Goal: Book appointment/travel/reservation

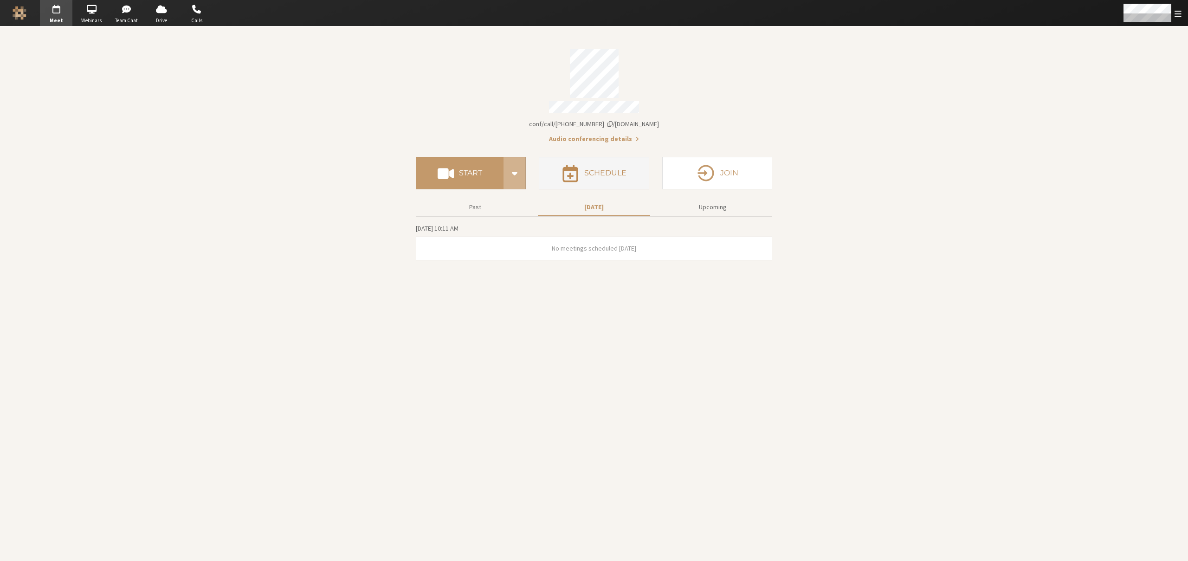
click at [597, 179] on button "Schedule" at bounding box center [594, 173] width 110 height 32
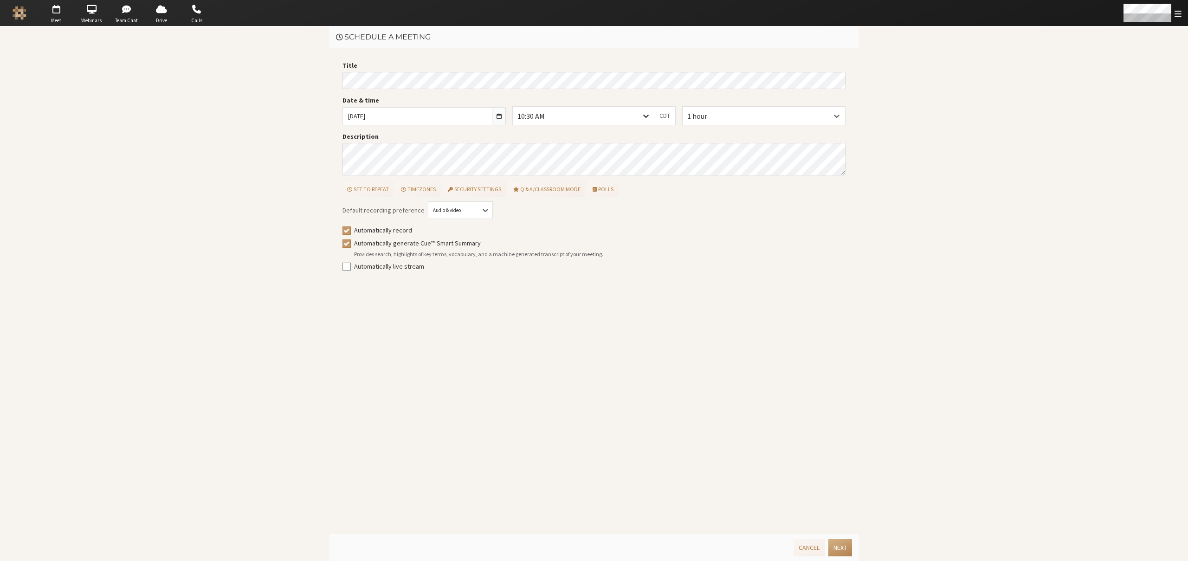
click at [648, 116] on icon at bounding box center [645, 115] width 9 height 9
click at [572, 178] on div "10:15 AM" at bounding box center [583, 182] width 141 height 19
click at [835, 545] on button "Next" at bounding box center [841, 547] width 24 height 17
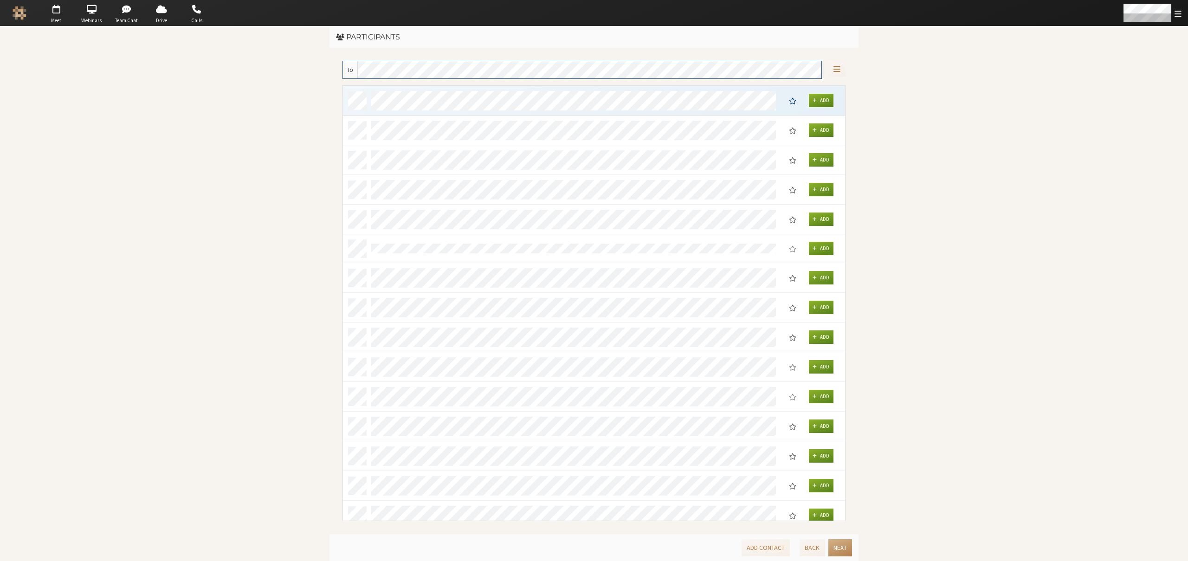
scroll to position [428, 495]
click at [835, 545] on button "Next" at bounding box center [841, 547] width 24 height 17
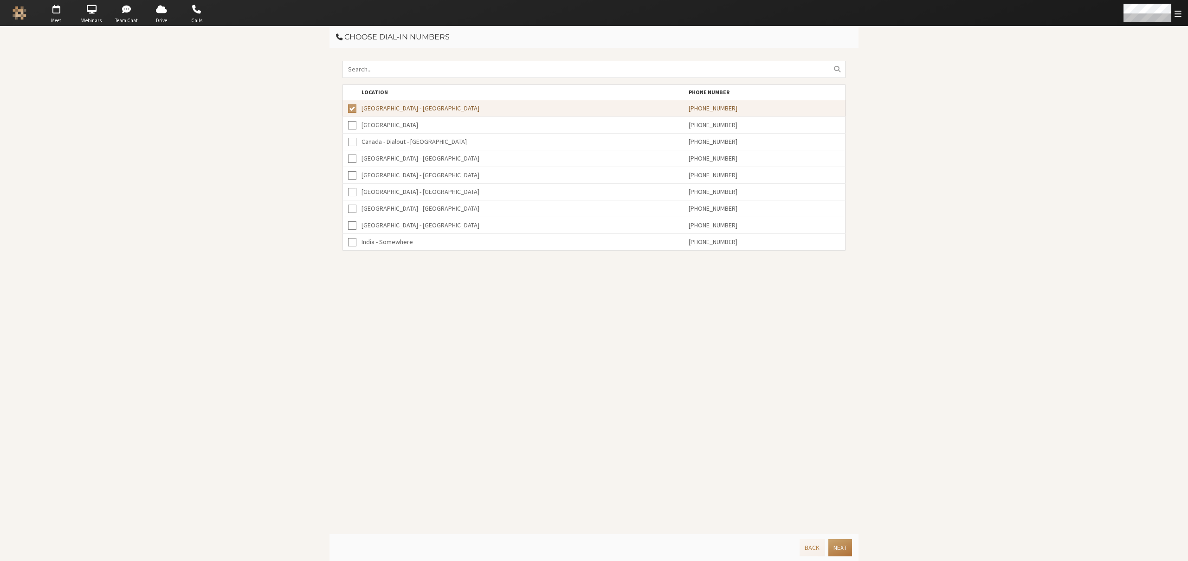
click at [835, 545] on button "Next" at bounding box center [841, 547] width 24 height 17
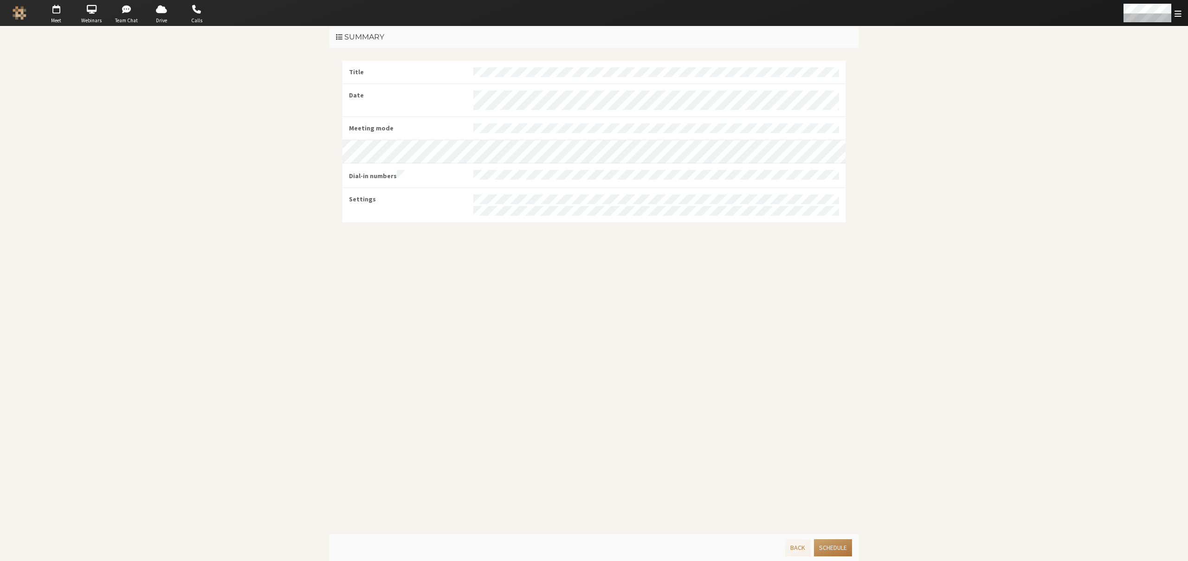
click at [835, 545] on button "Schedule" at bounding box center [833, 547] width 38 height 17
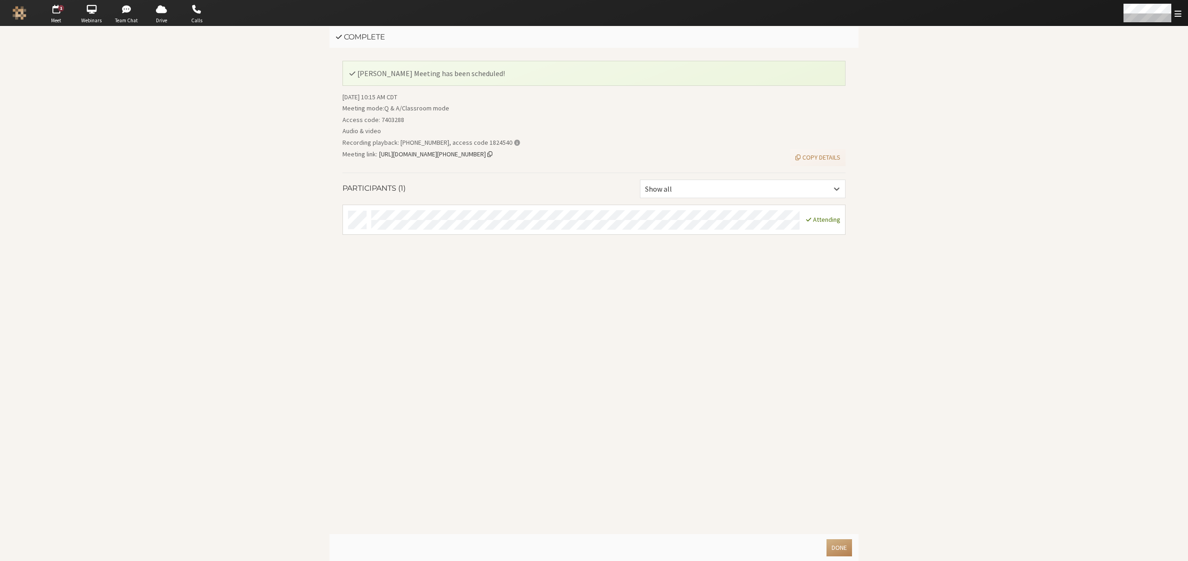
click at [492, 155] on span "Copy meeting link" at bounding box center [489, 154] width 5 height 7
click at [840, 544] on button "Done" at bounding box center [840, 547] width 26 height 17
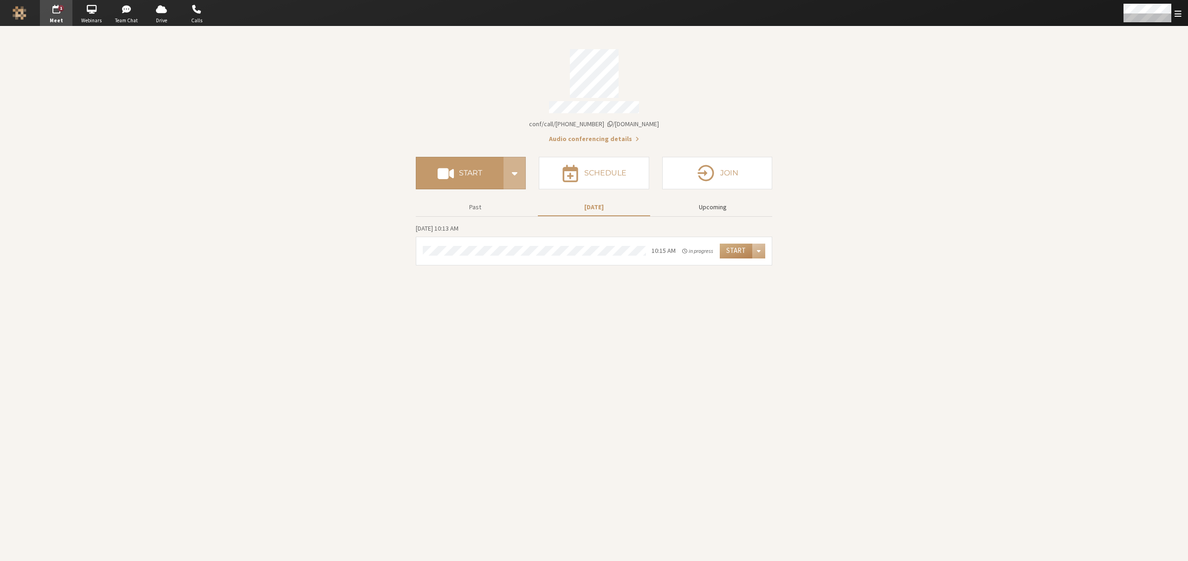
click at [703, 208] on button "Upcoming" at bounding box center [713, 207] width 112 height 16
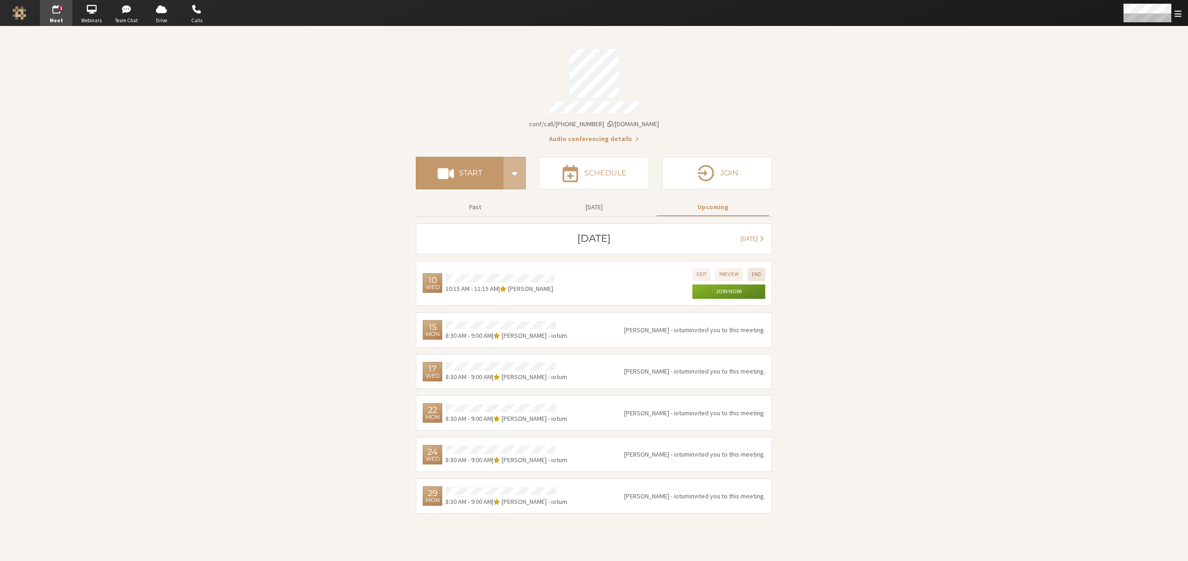
click at [749, 268] on button "End" at bounding box center [757, 274] width 18 height 13
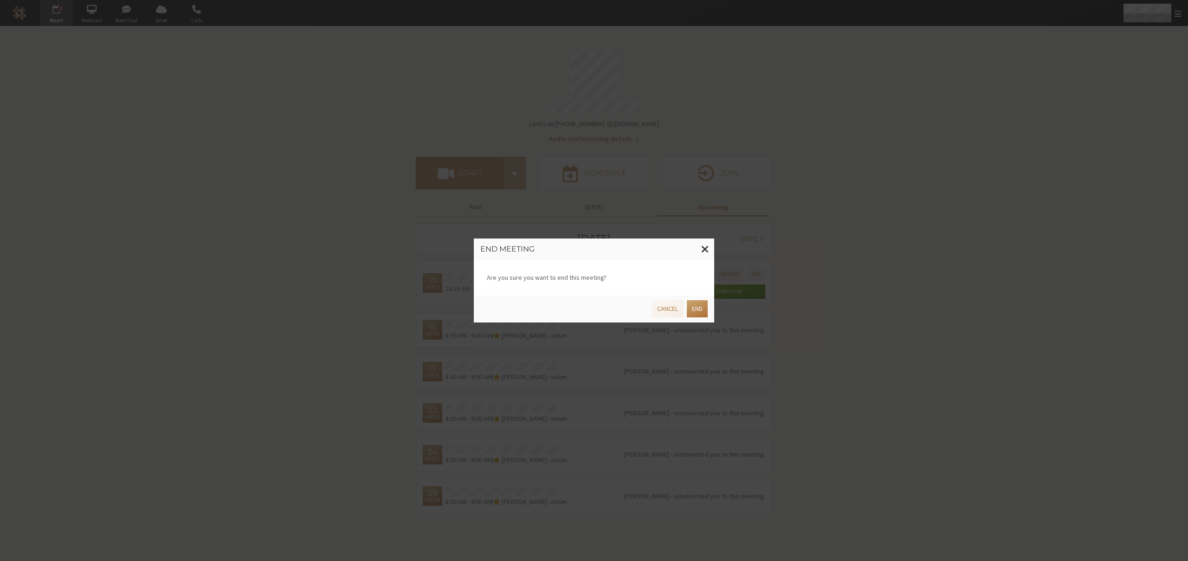
click at [702, 315] on button "End" at bounding box center [697, 308] width 21 height 17
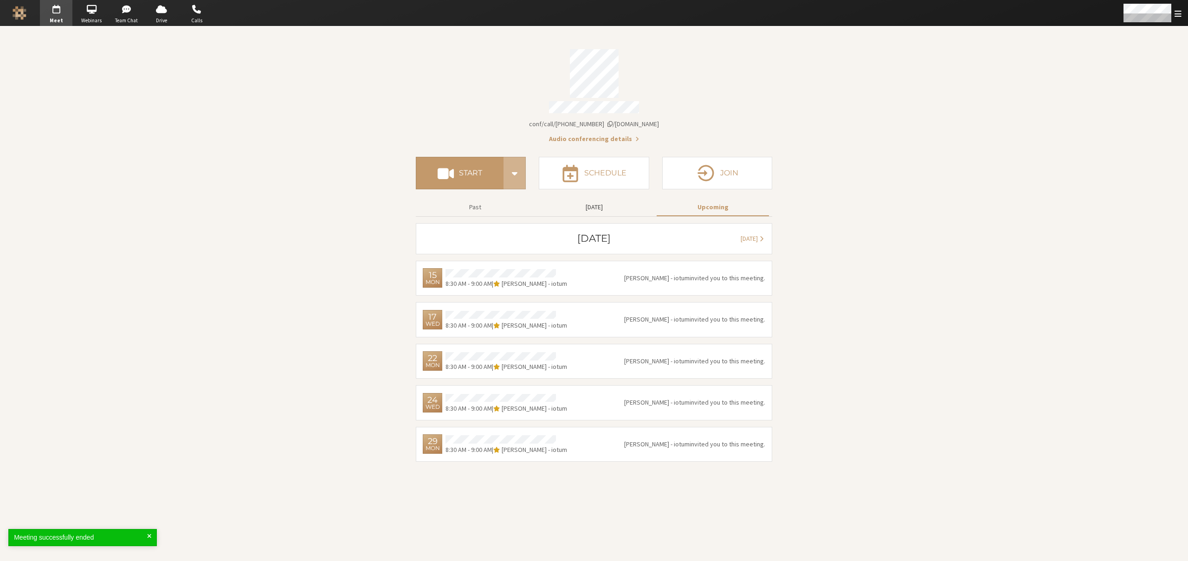
click at [600, 204] on button "Today" at bounding box center [594, 207] width 112 height 16
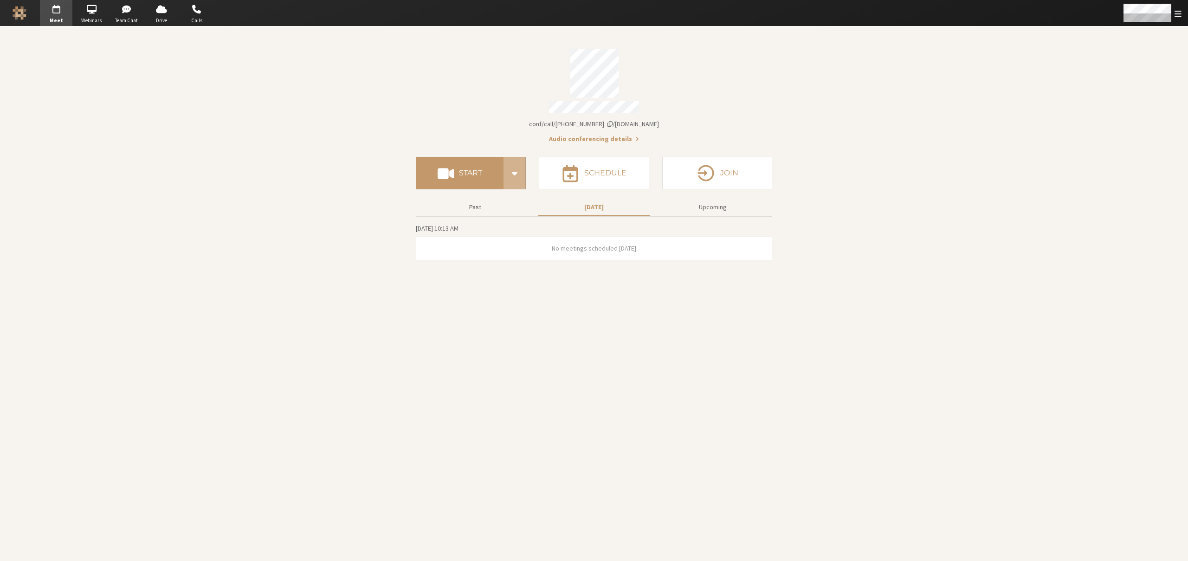
click at [473, 199] on button "Past" at bounding box center [475, 207] width 112 height 16
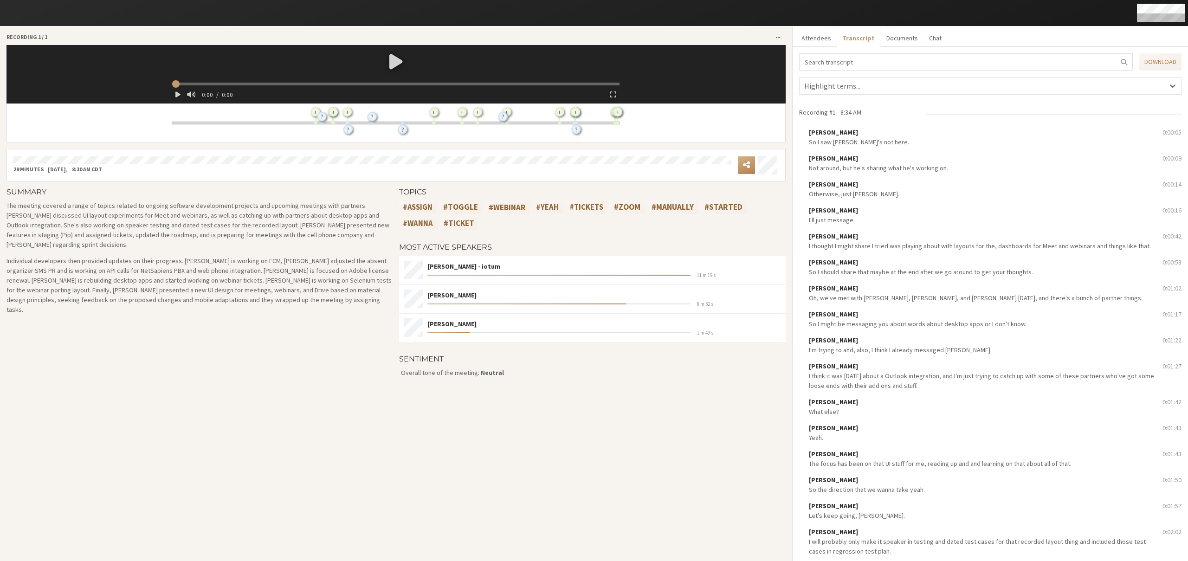
click at [847, 62] on input "search" at bounding box center [966, 61] width 334 height 17
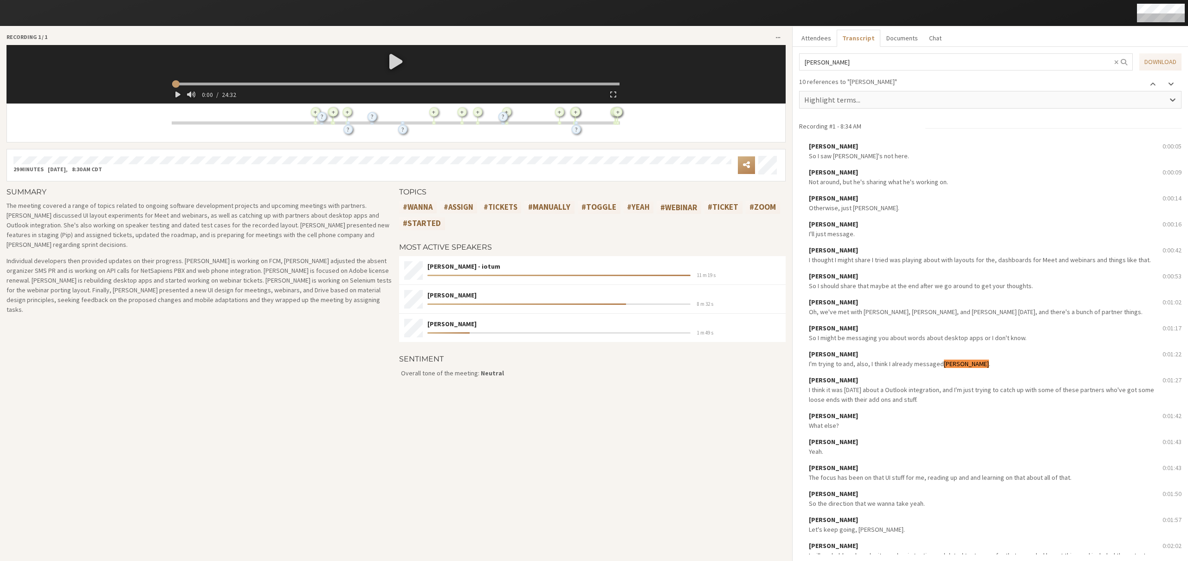
type input "[PERSON_NAME]"
click at [1170, 84] on span at bounding box center [1171, 83] width 6 height 7
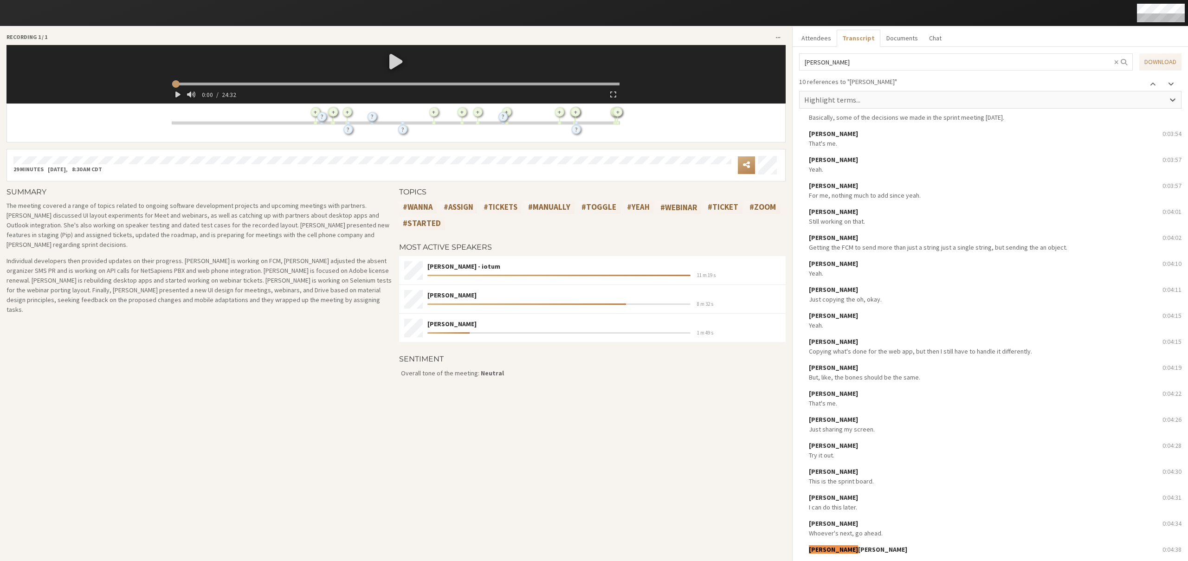
click at [1170, 84] on span at bounding box center [1171, 83] width 6 height 7
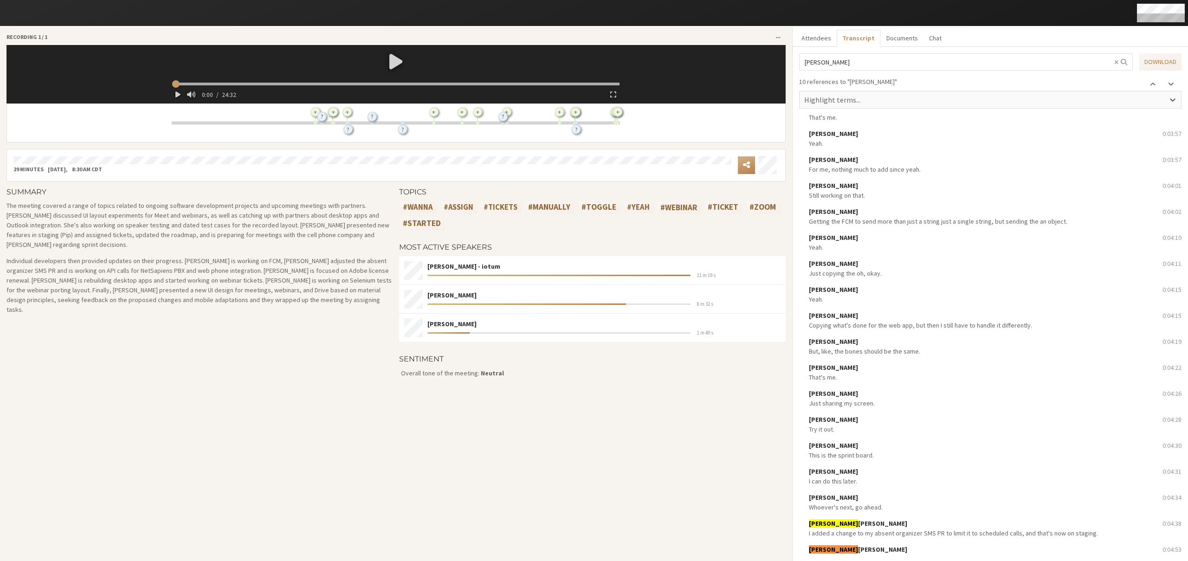
click at [1170, 84] on span at bounding box center [1171, 83] width 6 height 7
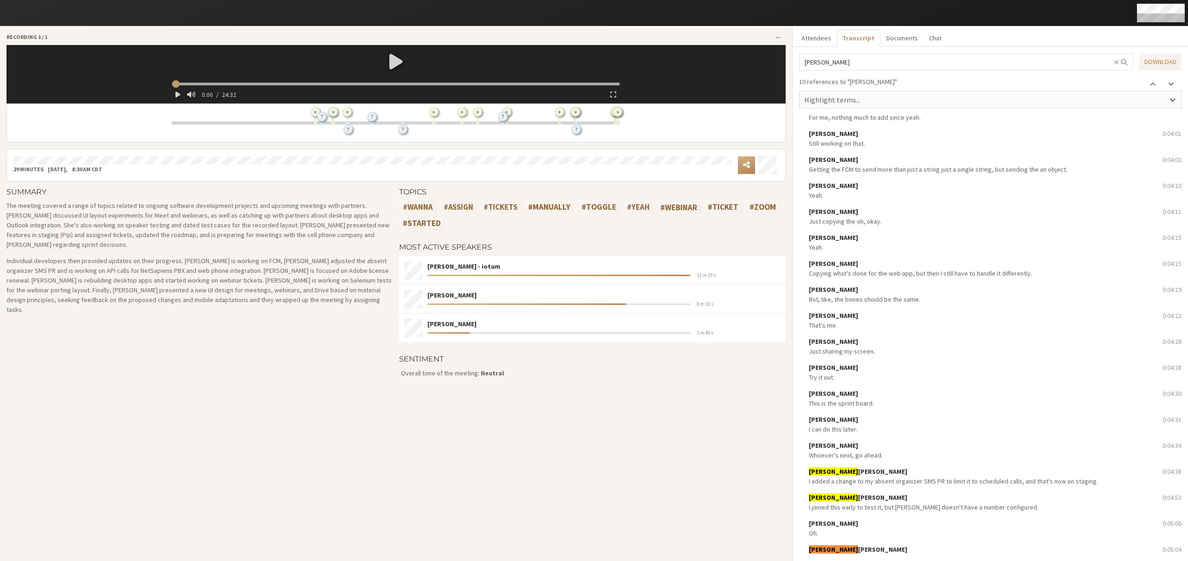
click at [1170, 84] on span at bounding box center [1171, 83] width 6 height 7
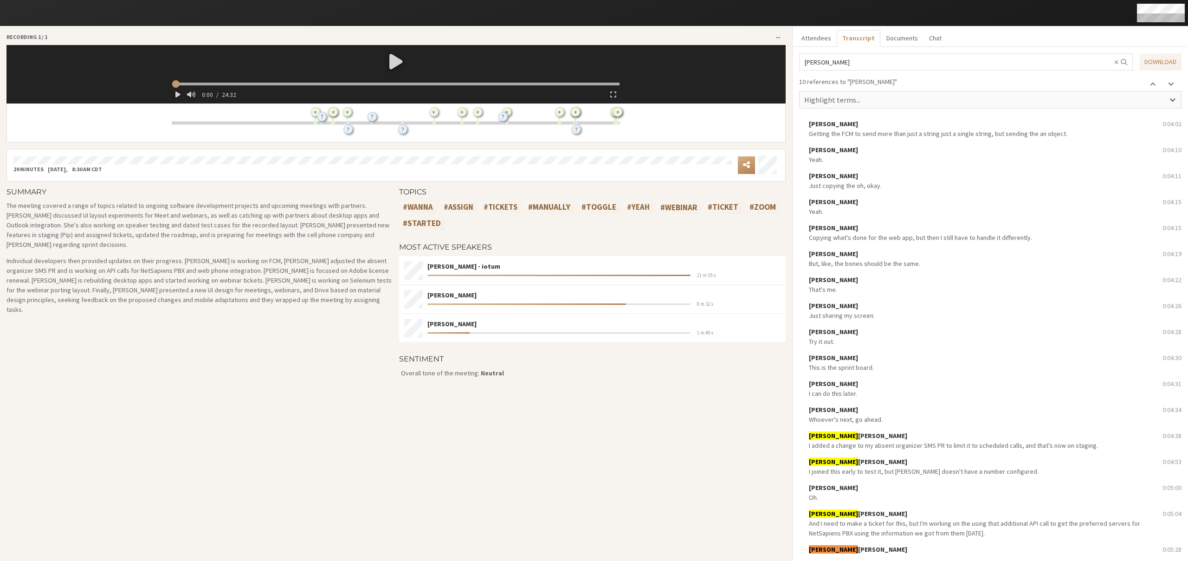
click at [1170, 84] on span at bounding box center [1171, 83] width 6 height 7
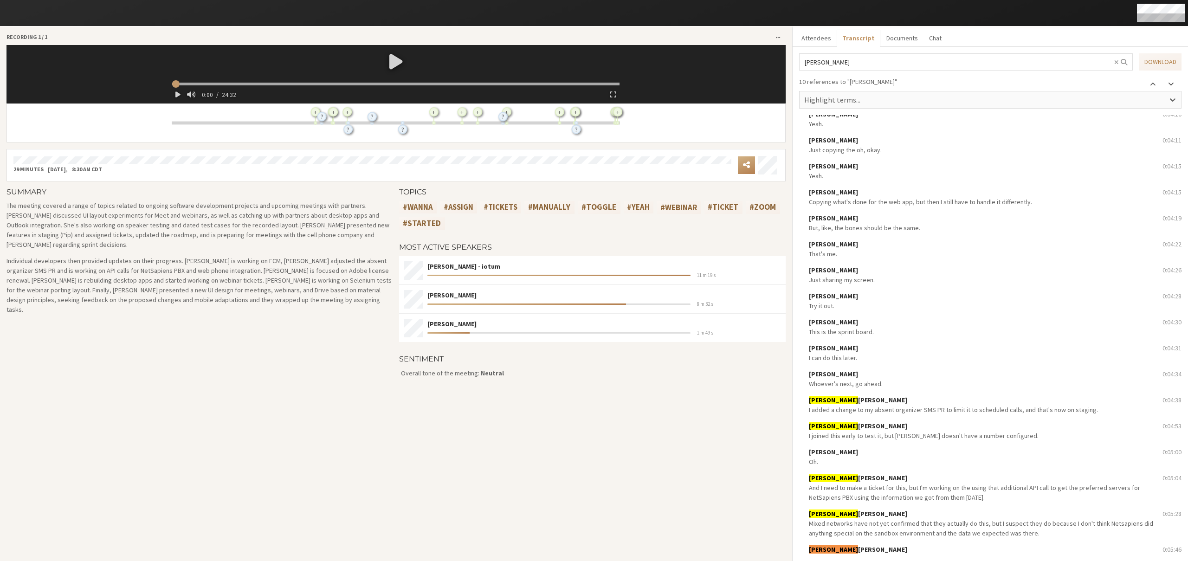
click at [1170, 84] on span at bounding box center [1171, 83] width 6 height 7
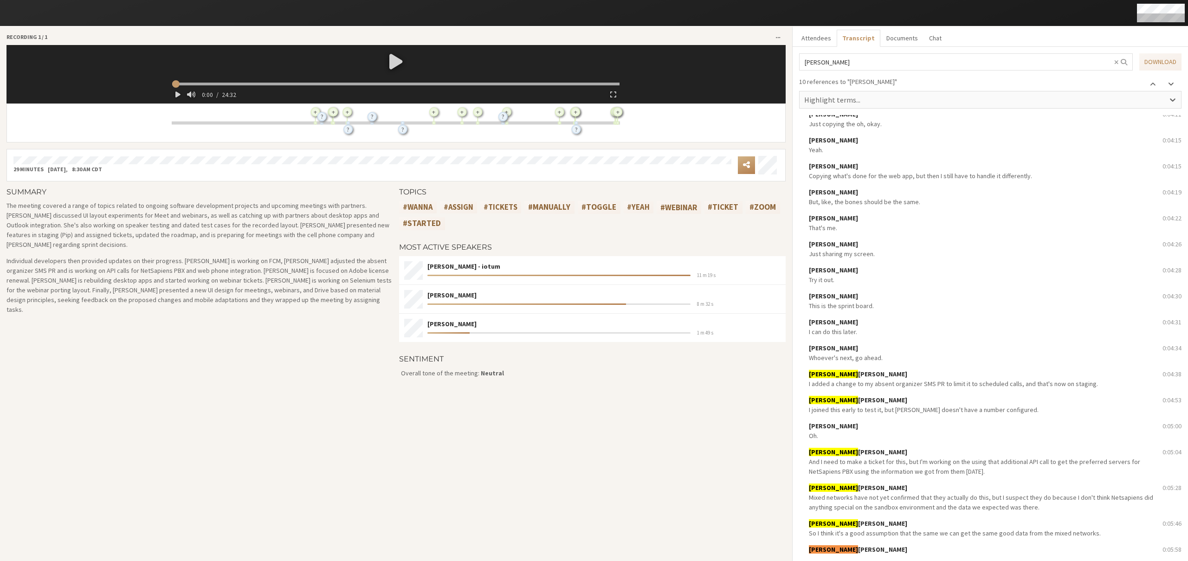
click at [1170, 84] on span at bounding box center [1171, 83] width 6 height 7
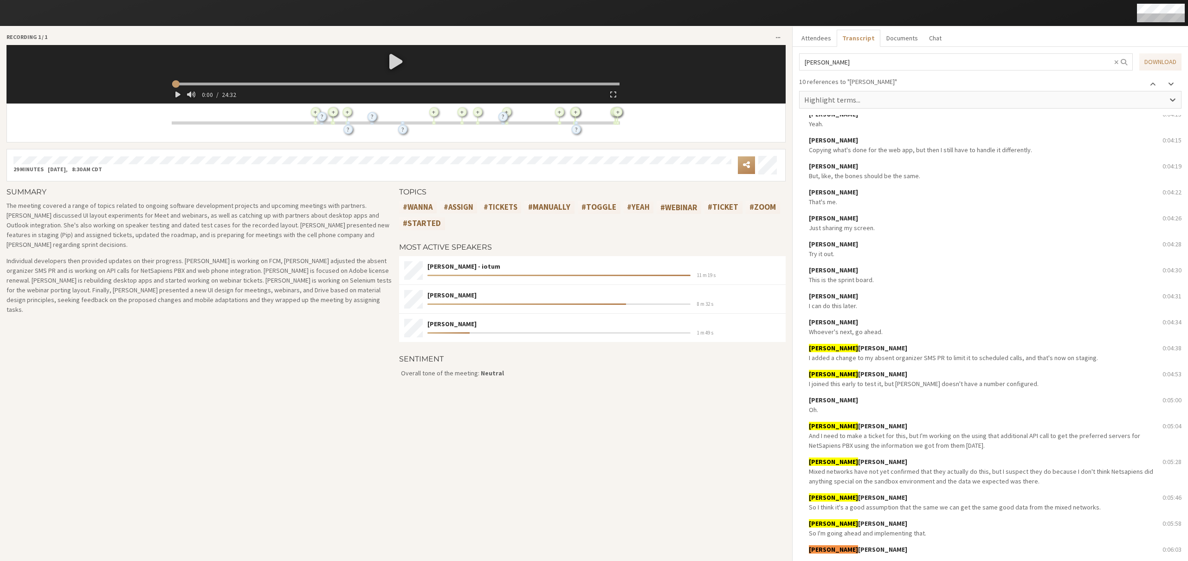
click at [1170, 84] on span at bounding box center [1171, 83] width 6 height 7
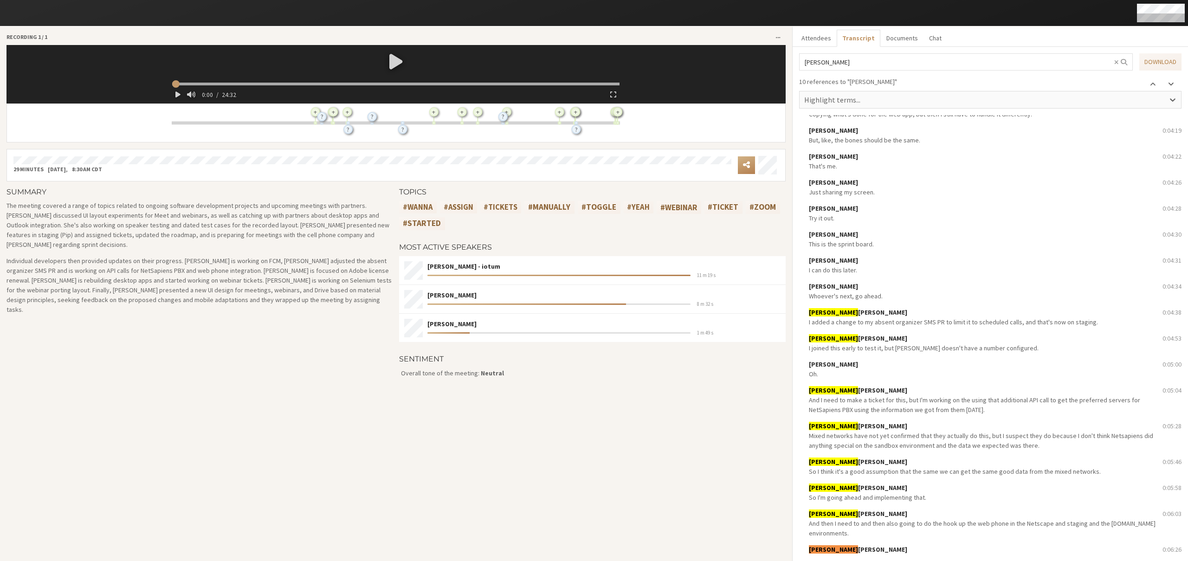
click at [1170, 84] on span at bounding box center [1171, 83] width 6 height 7
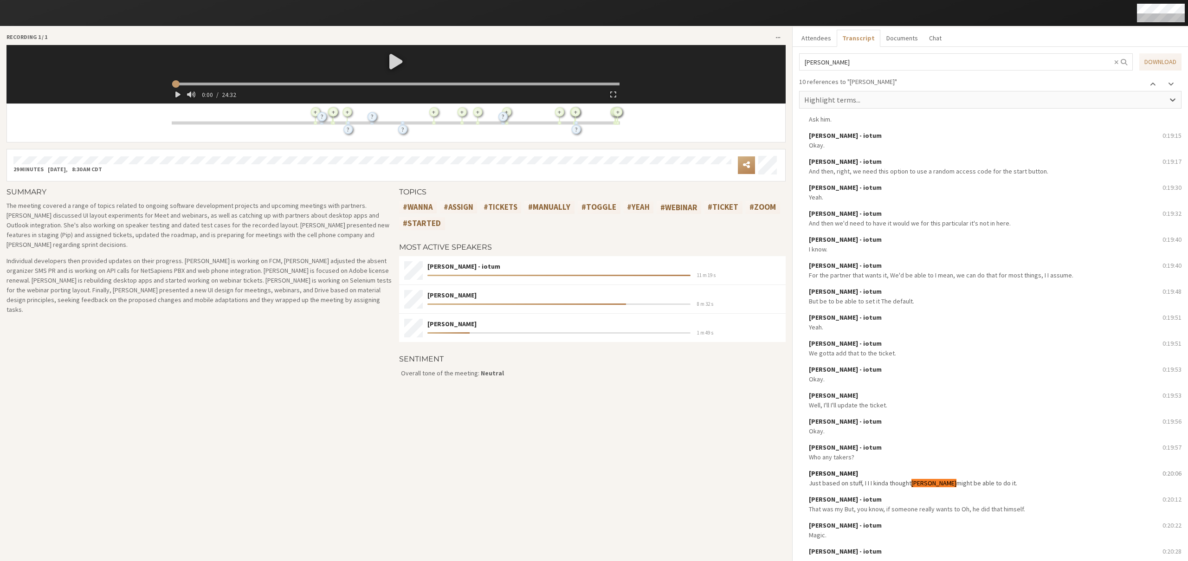
click at [832, 481] on span "Just based on stuff, I I I kinda thought" at bounding box center [860, 483] width 103 height 8
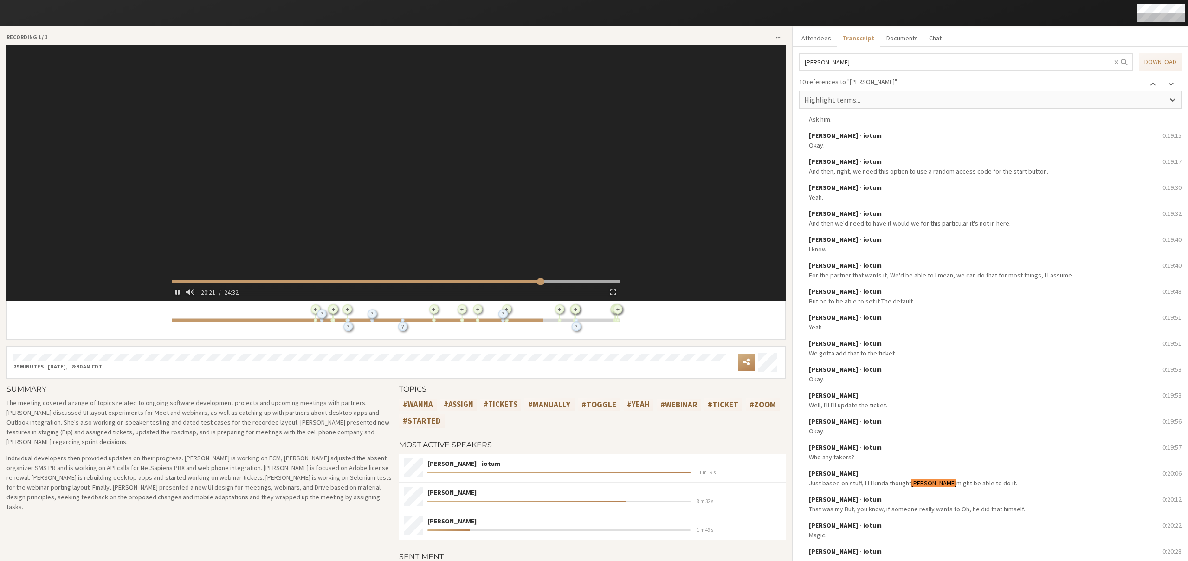
type input "1222.087244"
